Goal: Transaction & Acquisition: Book appointment/travel/reservation

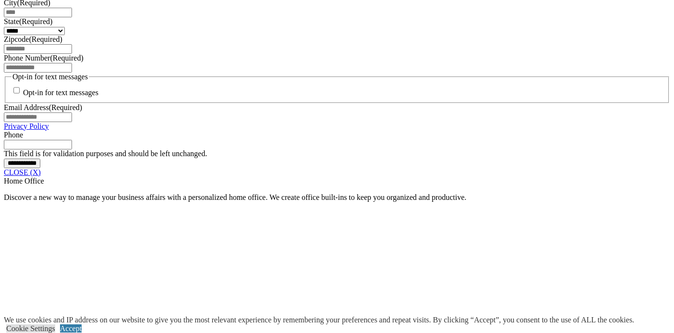
scroll to position [721, 0]
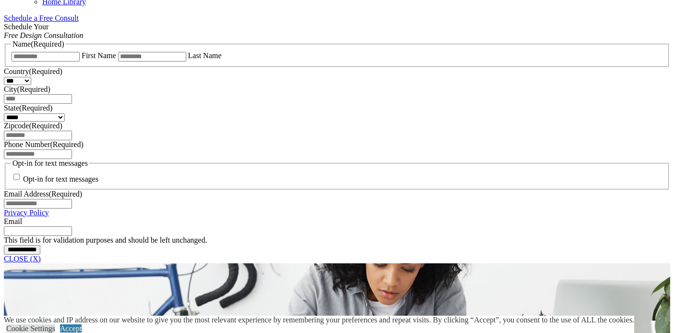
scroll to position [634, 0]
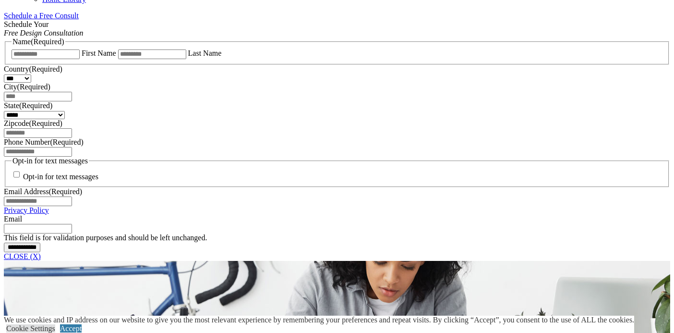
click at [79, 20] on span "Schedule a Free Consult (opens a dropdown menu)" at bounding box center [79, 16] width 0 height 8
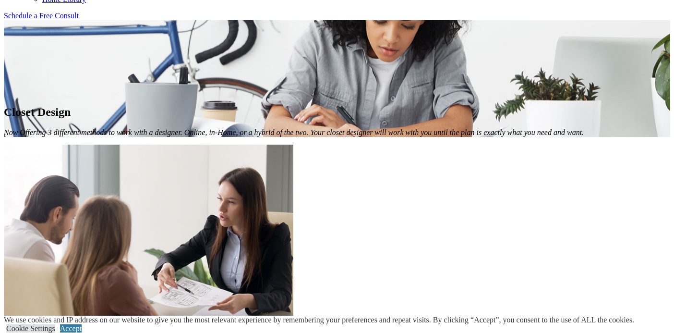
drag, startPoint x: 438, startPoint y: 92, endPoint x: 525, endPoint y: 147, distance: 102.8
